Goal: Task Accomplishment & Management: Manage account settings

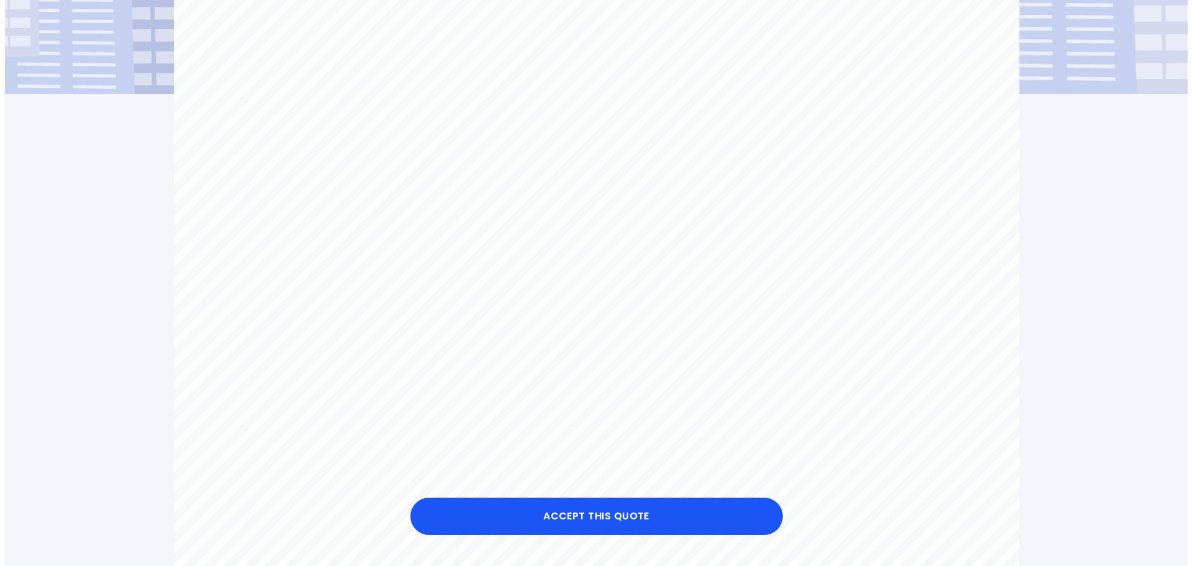
scroll to position [435, 0]
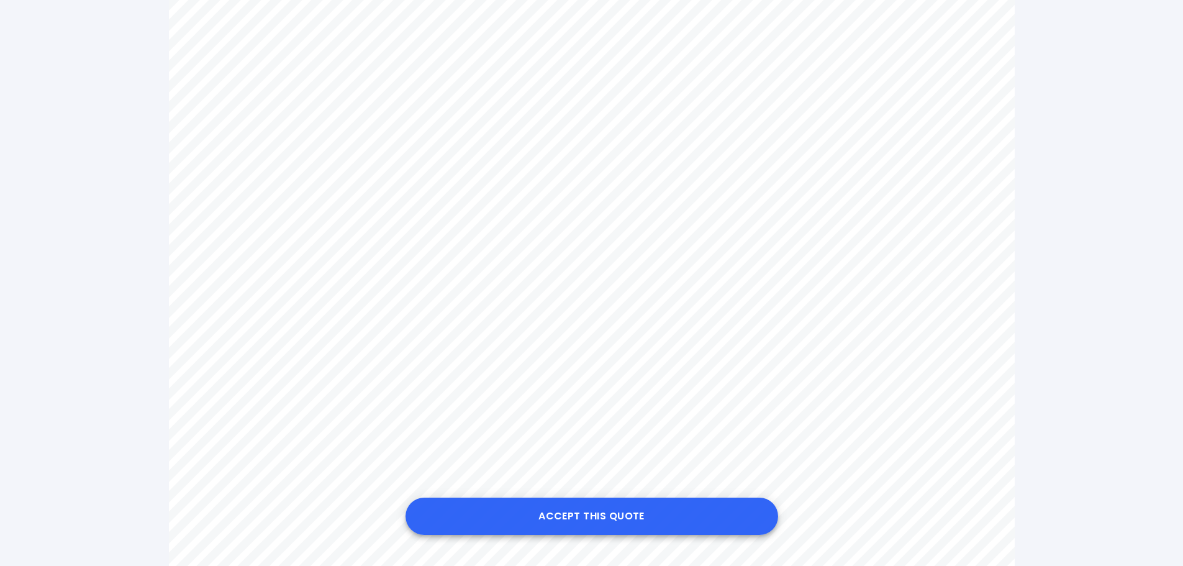
click at [625, 509] on button "Accept this Quote" at bounding box center [591, 515] width 373 height 37
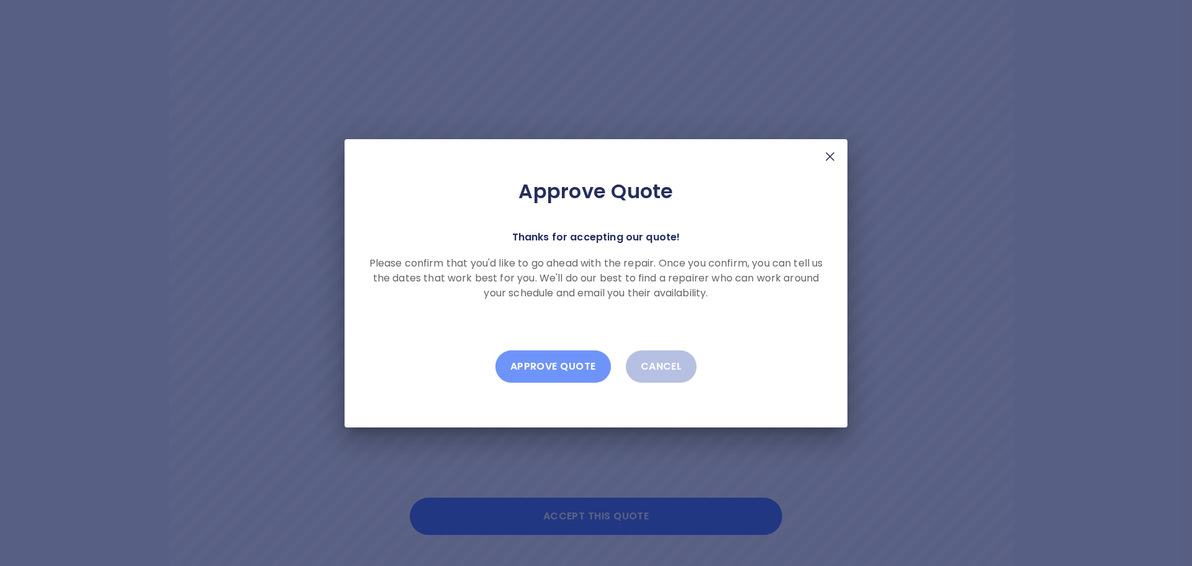
click at [548, 366] on button "Approve Quote" at bounding box center [552, 366] width 115 height 32
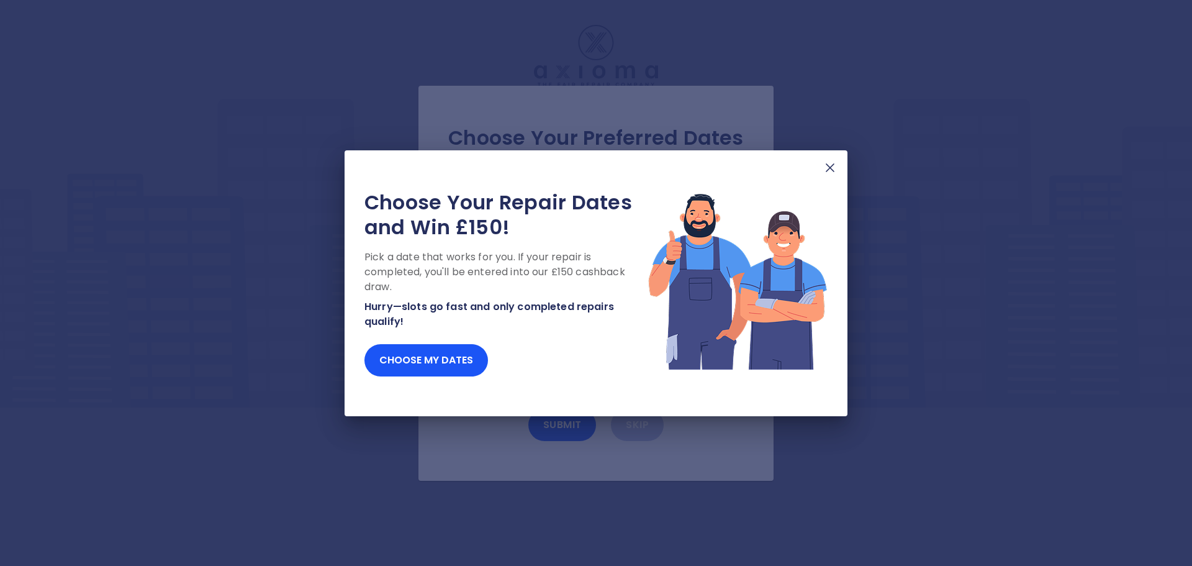
click at [830, 165] on img at bounding box center [830, 167] width 15 height 15
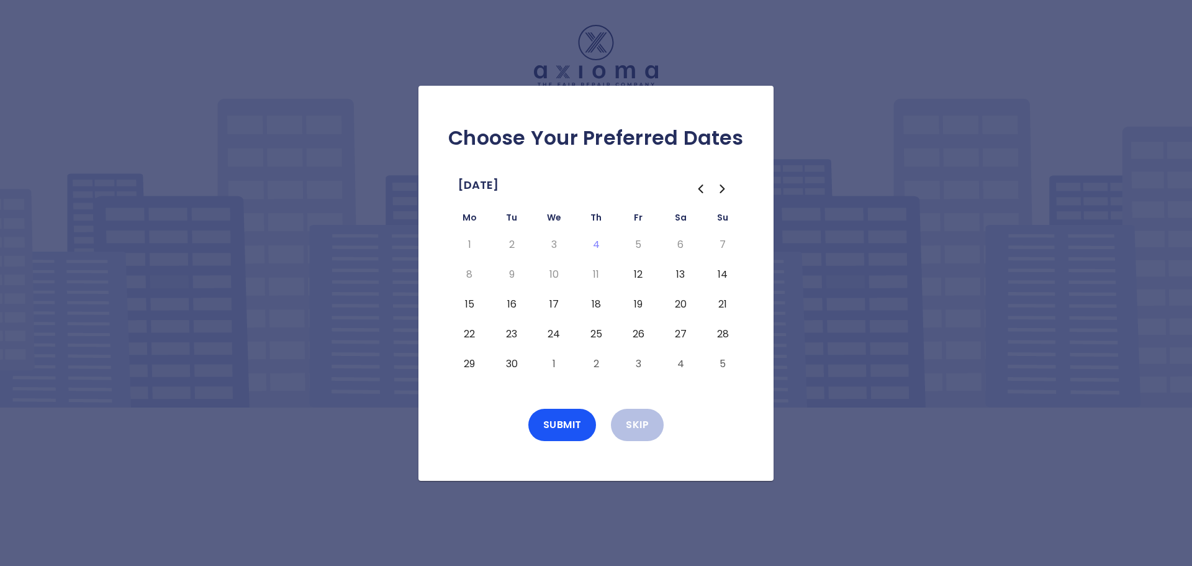
click at [643, 274] on button "12" at bounding box center [638, 274] width 22 height 20
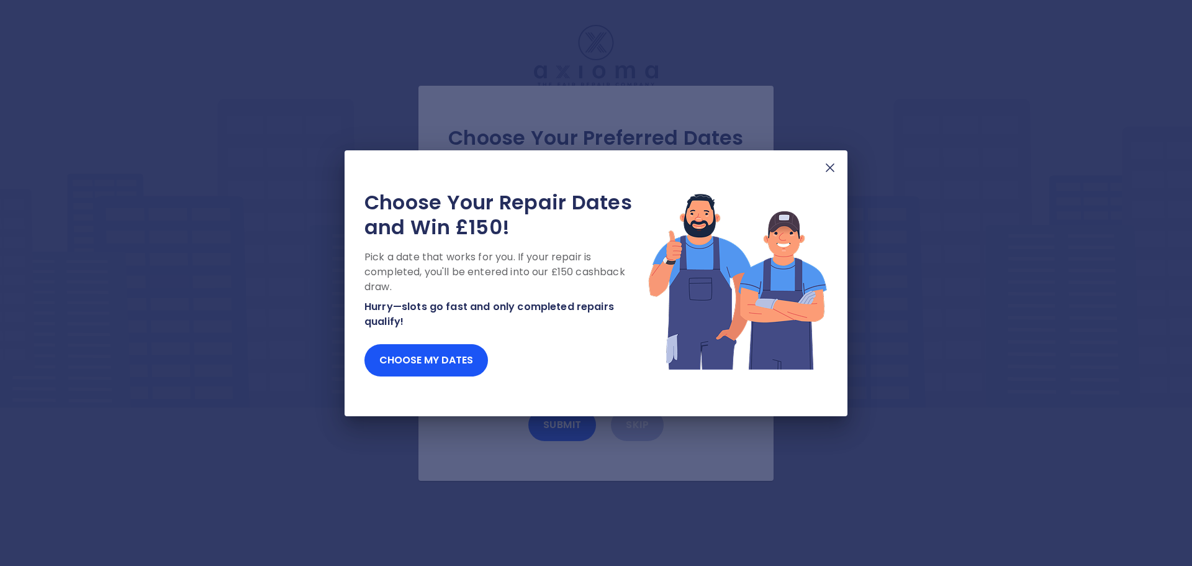
click at [834, 169] on img at bounding box center [830, 167] width 15 height 15
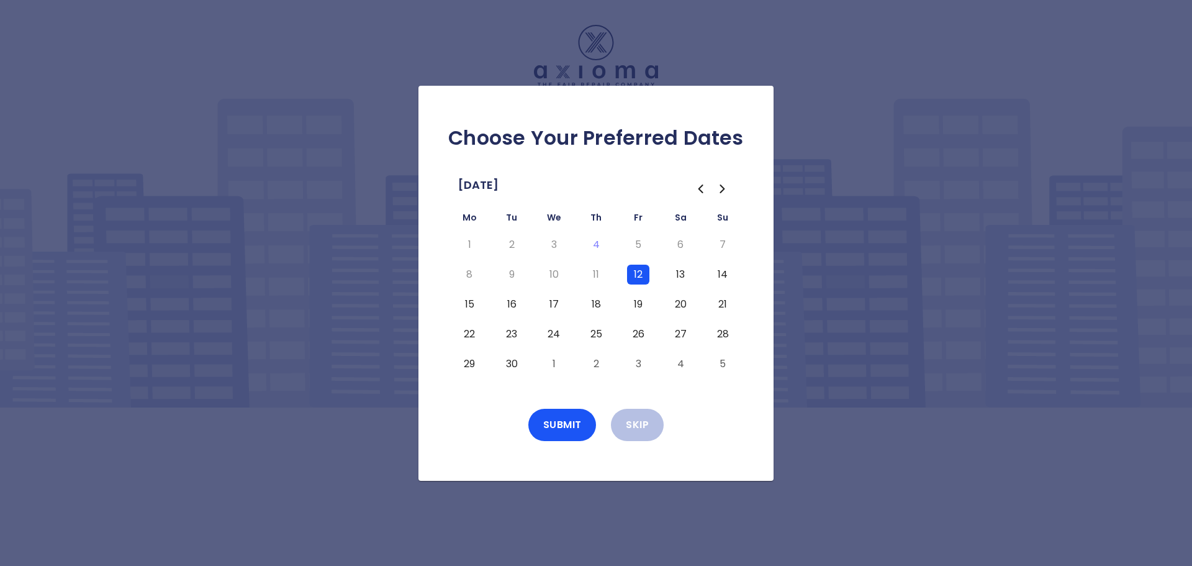
click at [636, 301] on button "19" at bounding box center [638, 304] width 22 height 20
click at [645, 276] on button "12" at bounding box center [638, 274] width 22 height 20
click at [597, 302] on button "18" at bounding box center [596, 304] width 22 height 20
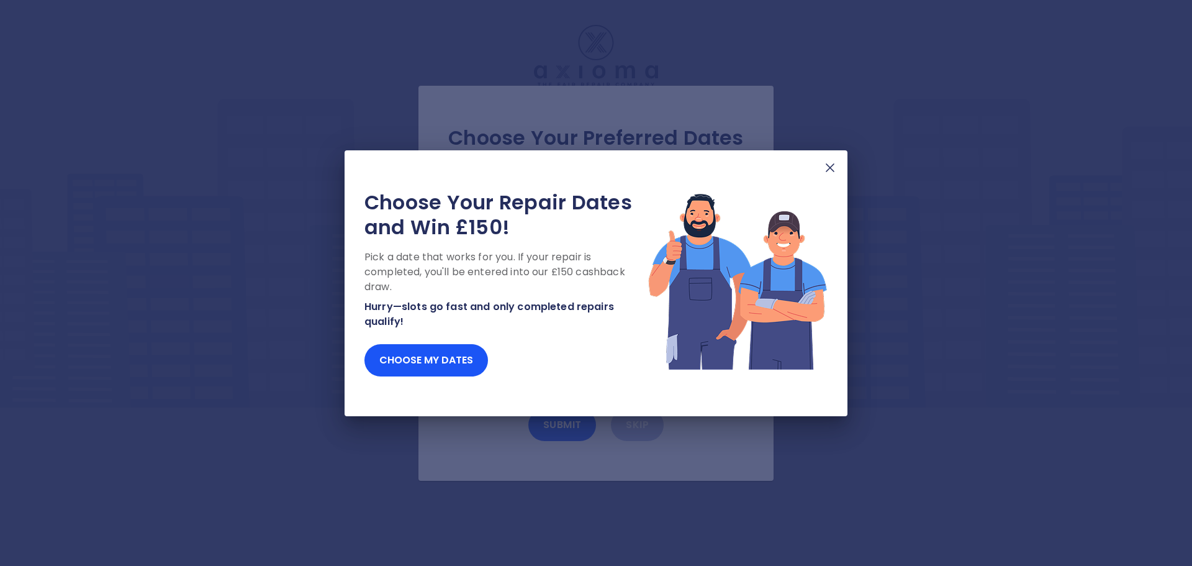
click at [576, 422] on div "Choose Your Repair Dates and Win £150! Pick a date that works for you. If your …" at bounding box center [596, 283] width 1192 height 566
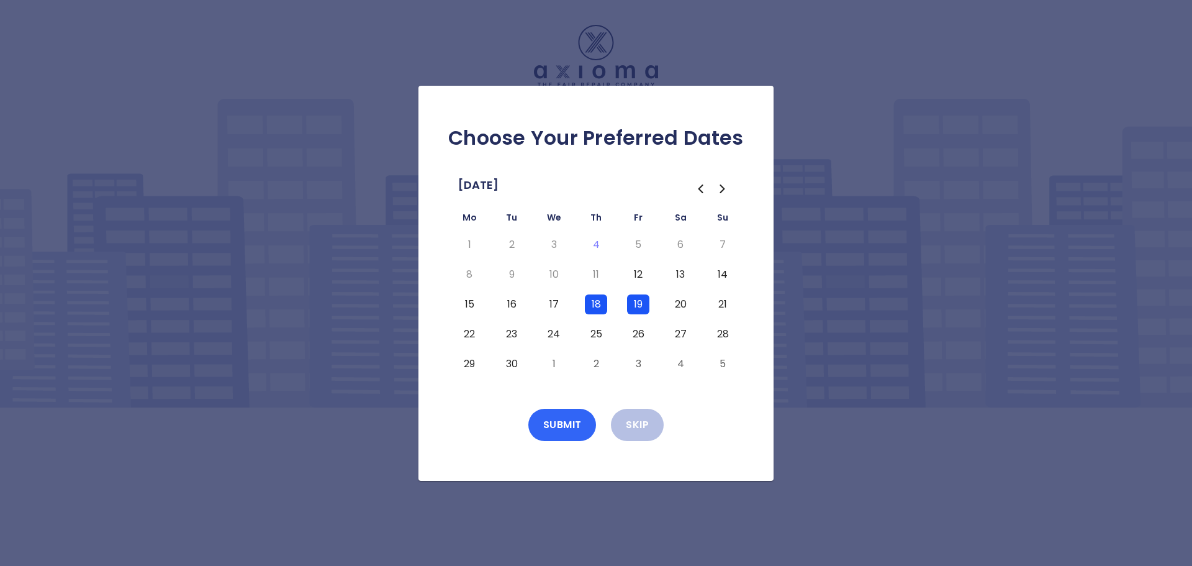
click at [576, 422] on button "Submit" at bounding box center [562, 425] width 68 height 32
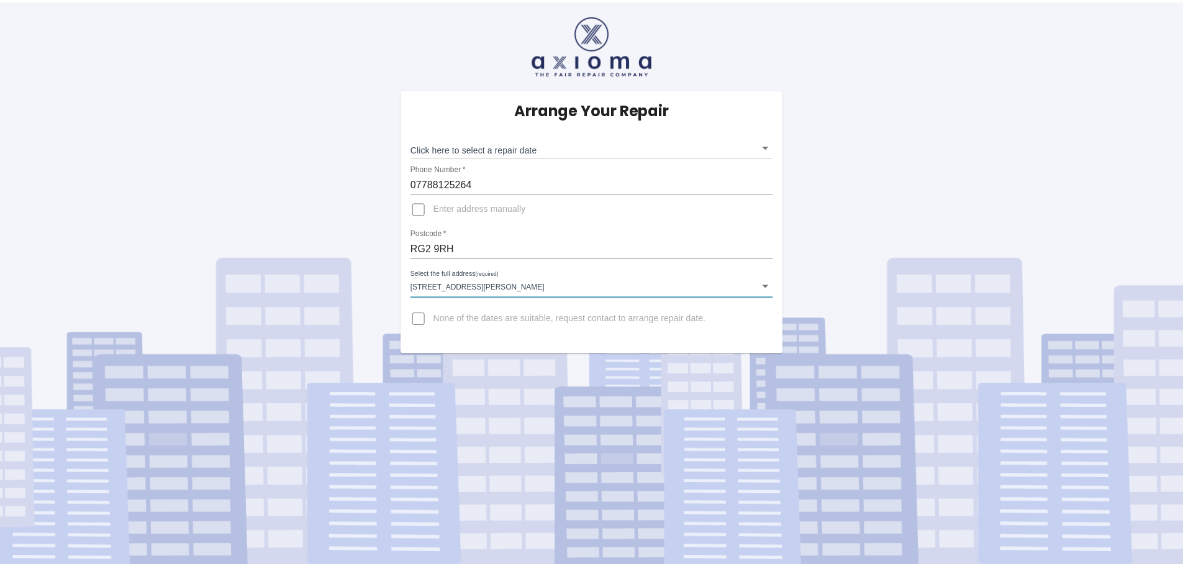
scroll to position [248, 0]
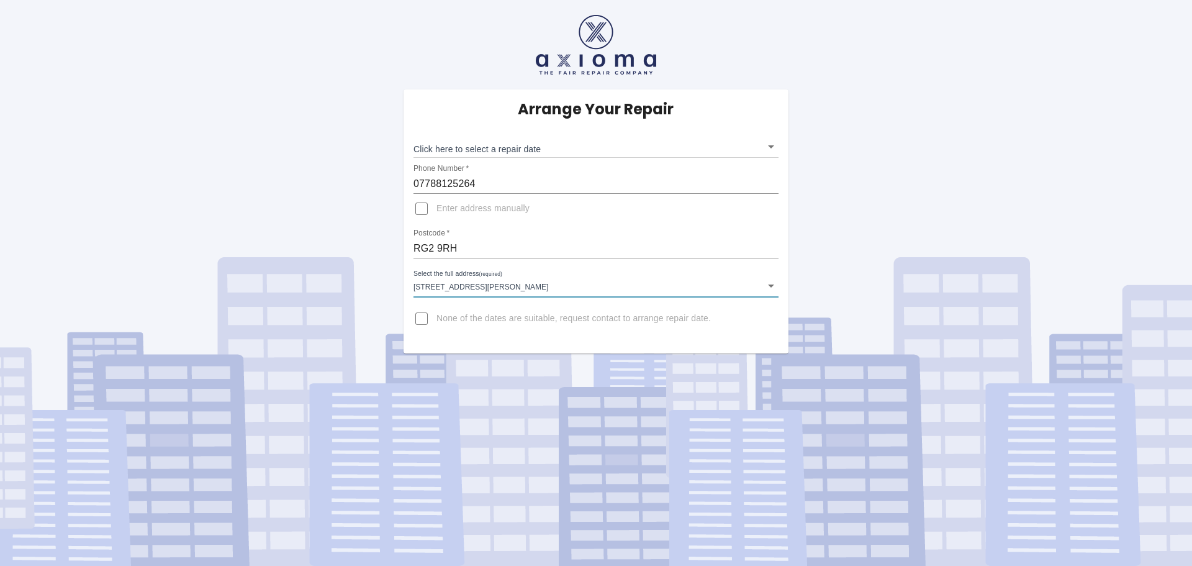
click at [470, 246] on input "RG2 9RH" at bounding box center [595, 248] width 365 height 20
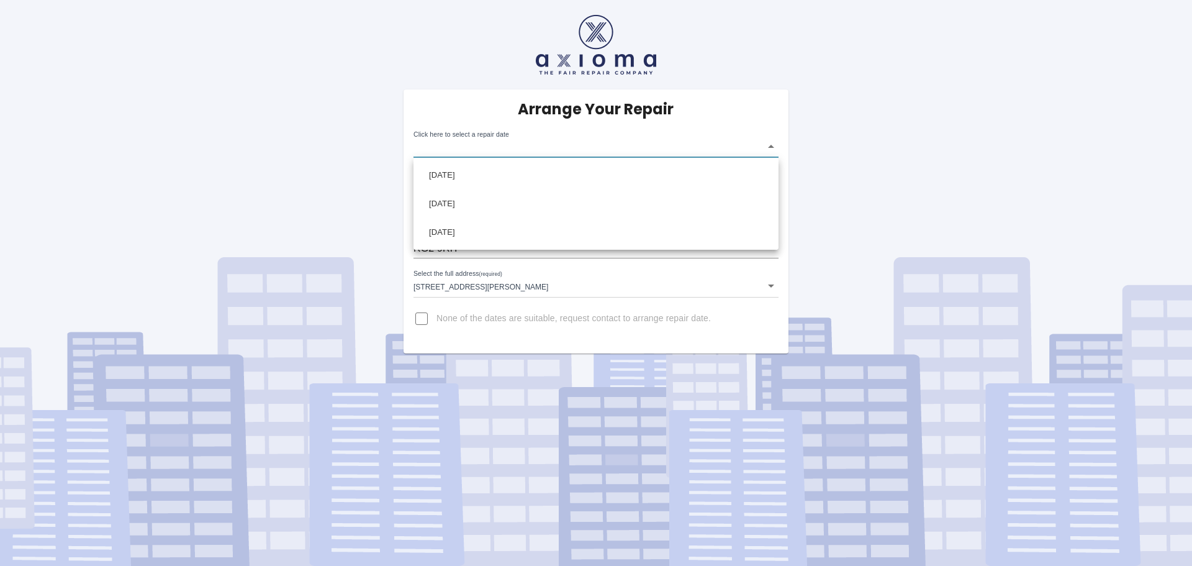
click at [513, 143] on body "Arrange Your Repair Click here to select a repair date ​ Phone Number   * 07788…" at bounding box center [596, 283] width 1192 height 566
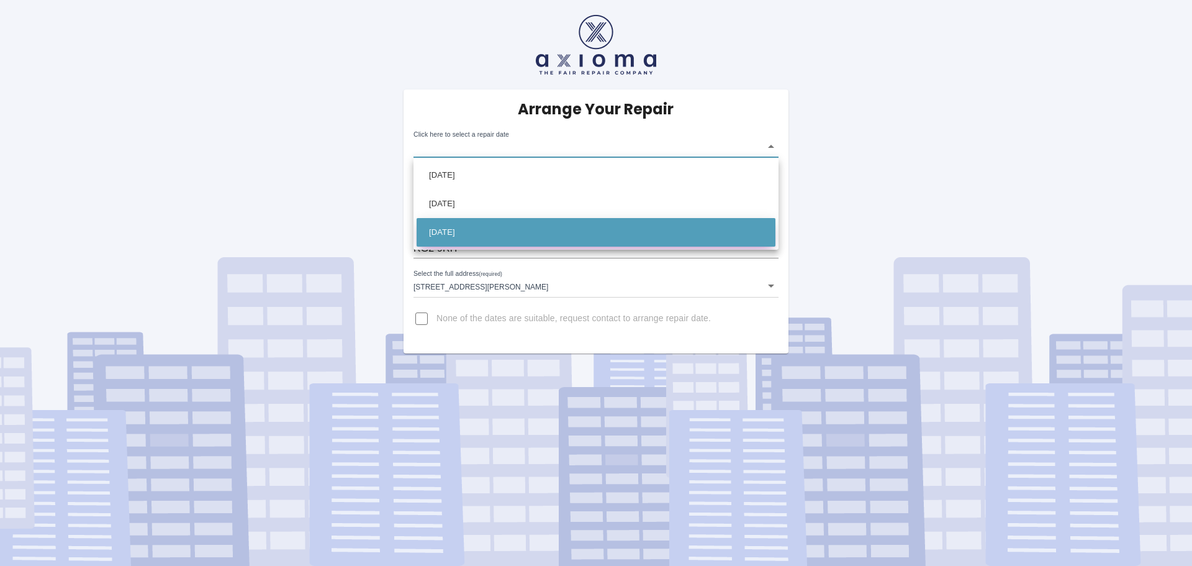
click at [502, 225] on li "[DATE]" at bounding box center [596, 232] width 359 height 29
type input "[DATE]T00:00:00.000Z"
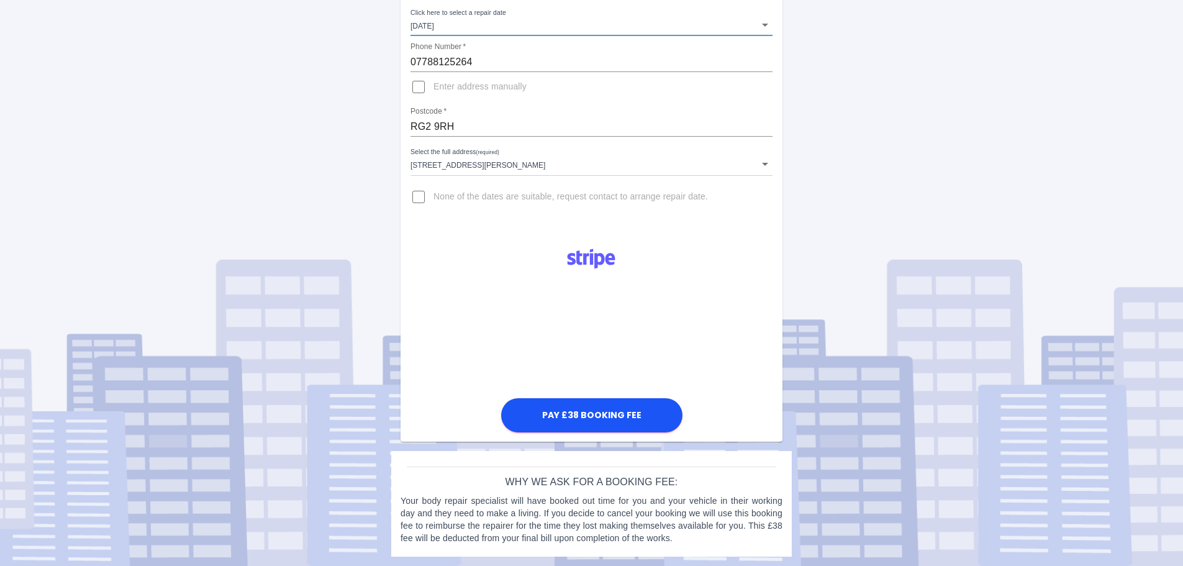
scroll to position [0, 0]
